Goal: Check status

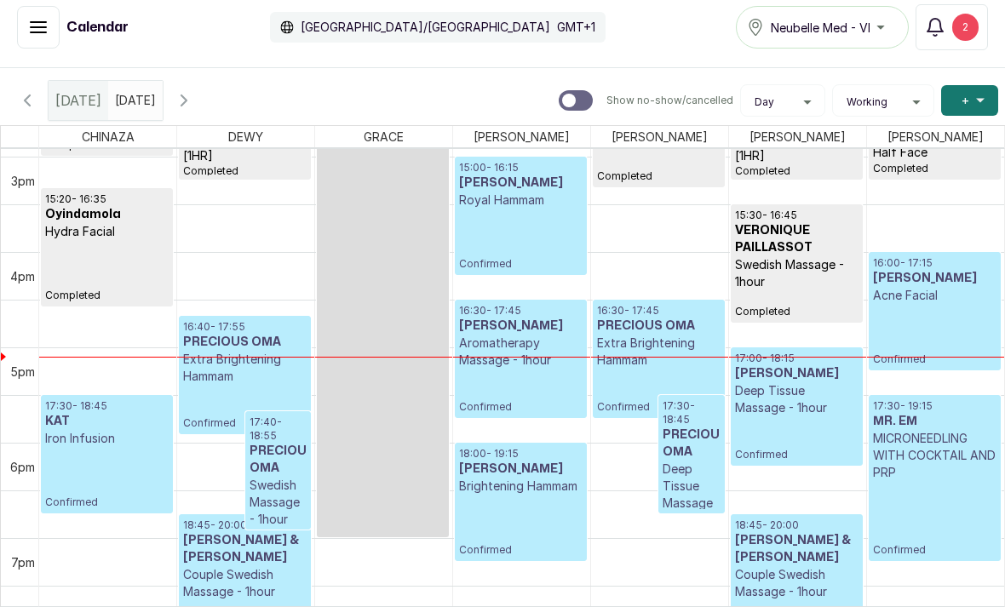
scroll to position [1424, 0]
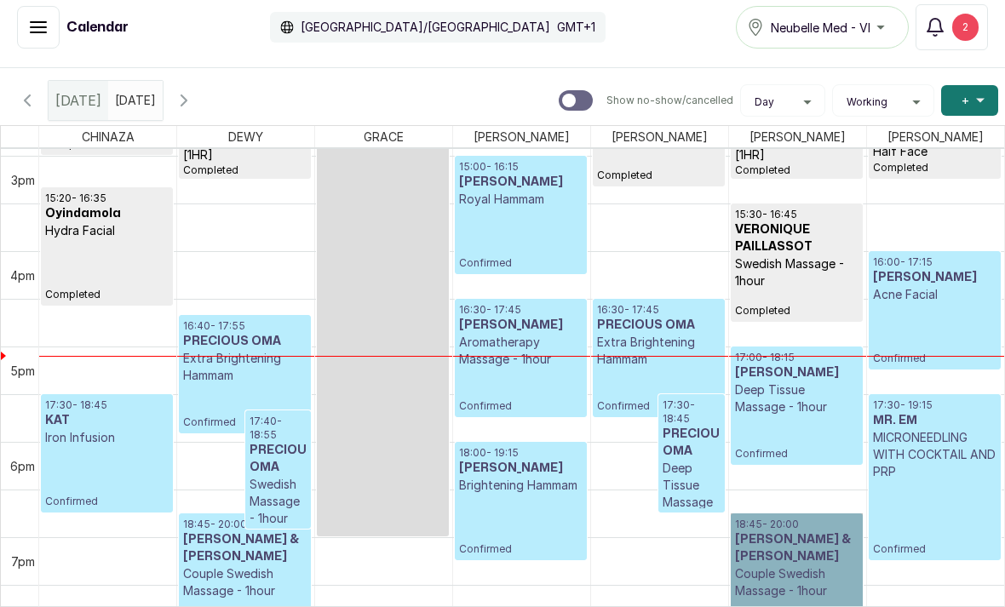
click at [753, 600] on link "18:45 - 20:00 [PERSON_NAME] & [PERSON_NAME] Couple Swedish Massage - 1hour Conf…" at bounding box center [797, 573] width 132 height 118
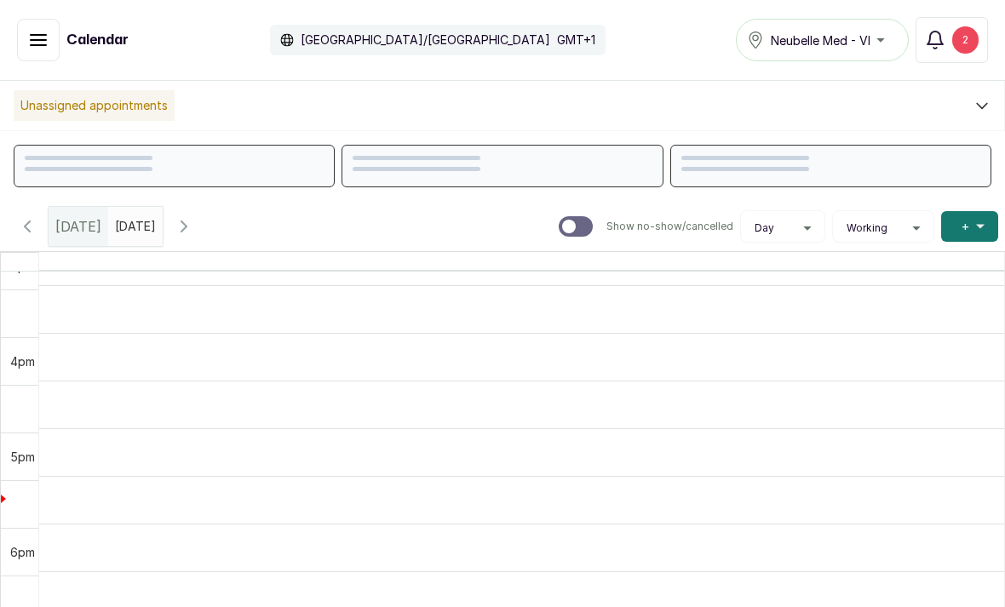
scroll to position [1500, 0]
click at [194, 235] on icon "button" at bounding box center [184, 226] width 20 height 20
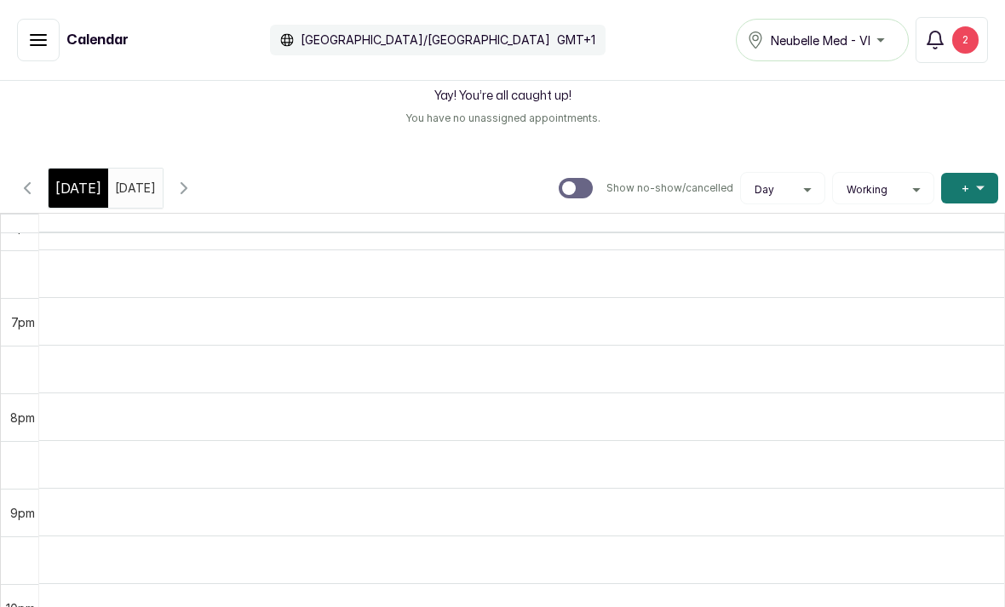
scroll to position [1748, 0]
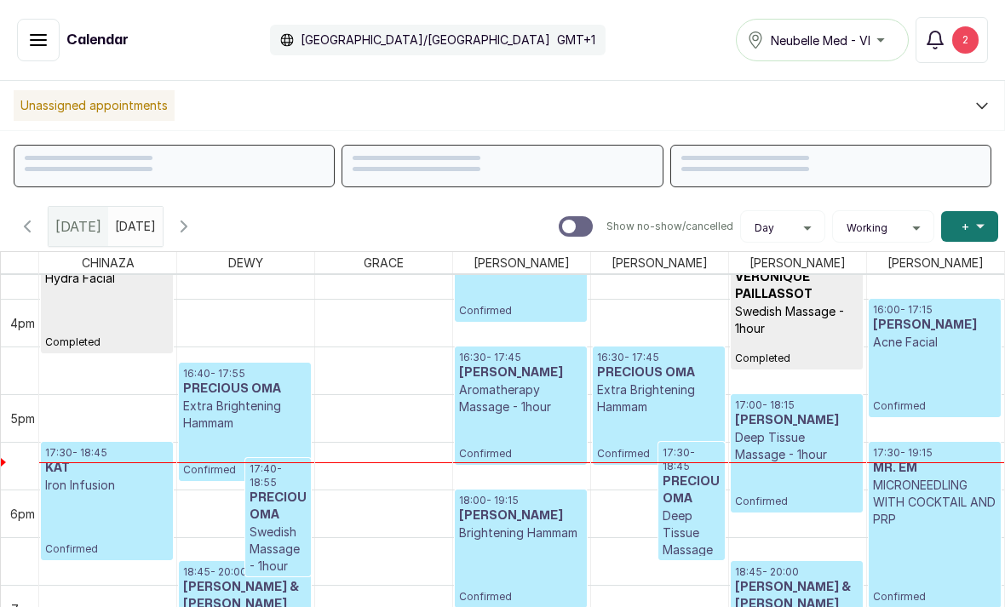
scroll to position [1512, 0]
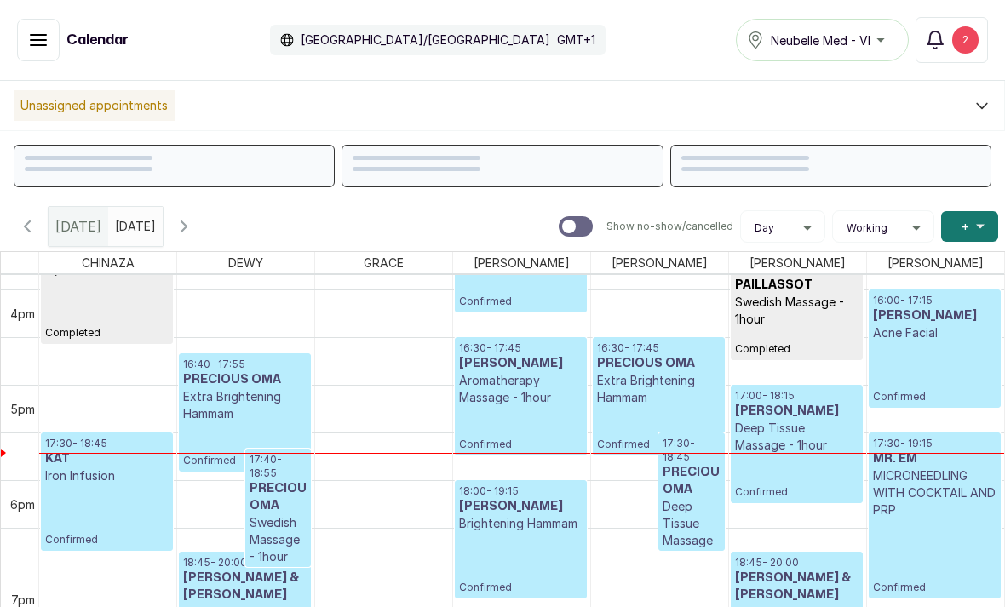
click at [204, 227] on button "Show no-show/cancelled" at bounding box center [184, 226] width 41 height 41
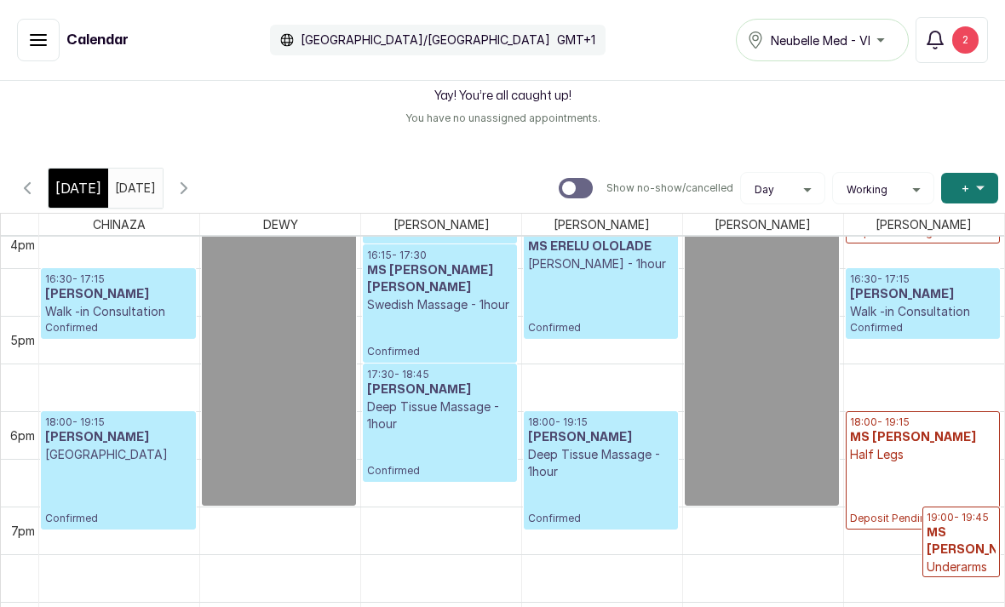
scroll to position [1568, 0]
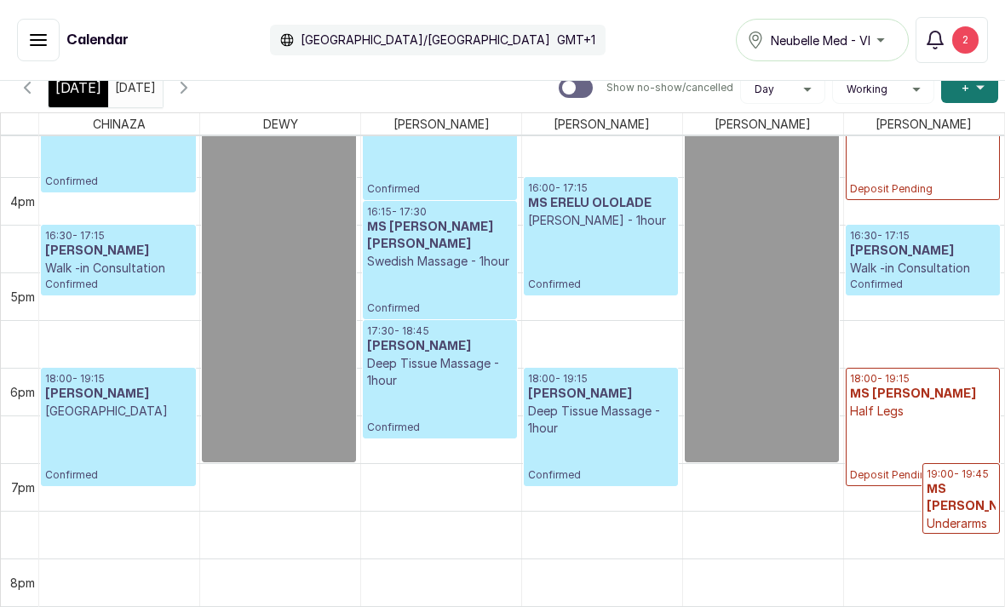
click at [59, 99] on div "[DATE]" at bounding box center [79, 87] width 60 height 39
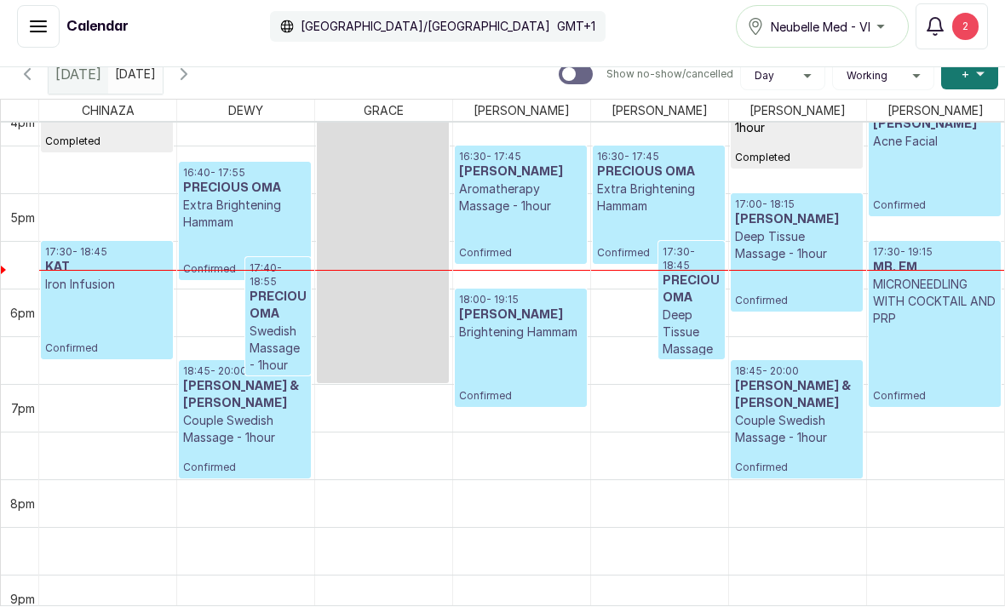
scroll to position [1548, 0]
